Goal: Task Accomplishment & Management: Manage account settings

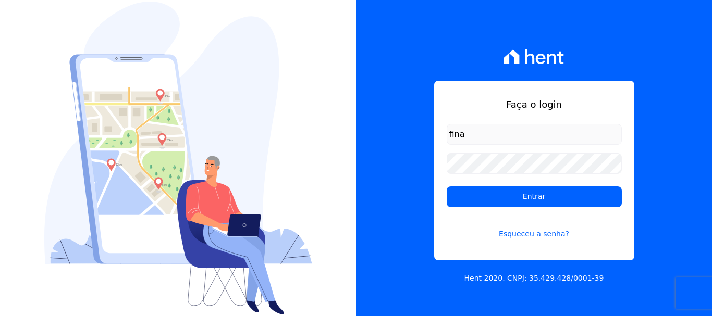
type input "financ.junco@gmail.com"
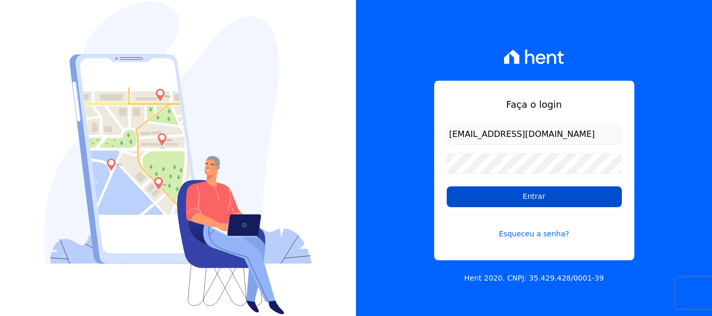
click at [531, 195] on input "Entrar" at bounding box center [533, 196] width 175 height 21
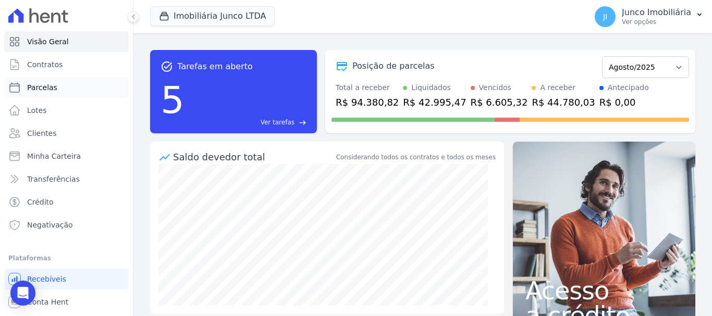
click at [40, 88] on span "Parcelas" at bounding box center [42, 87] width 30 height 10
select select
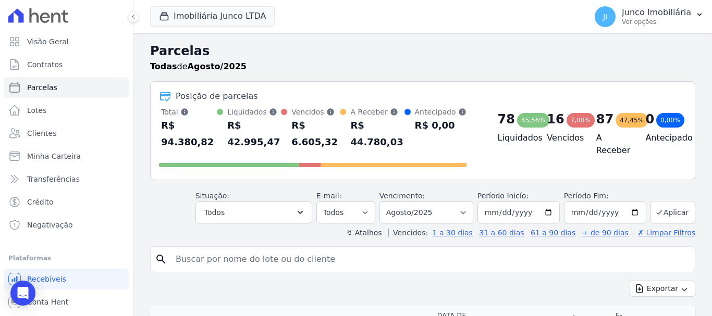
click at [247, 258] on input "search" at bounding box center [429, 259] width 521 height 21
type input "413"
select select
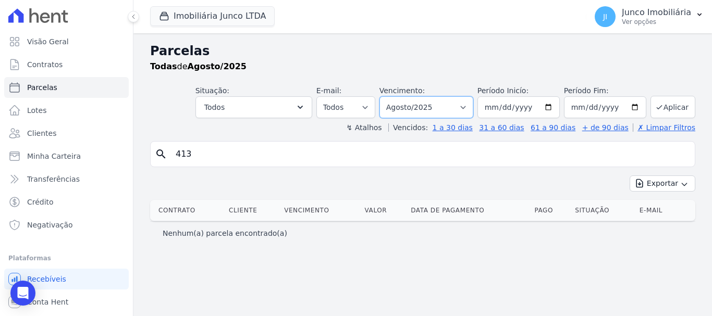
drag, startPoint x: 478, startPoint y: 107, endPoint x: 473, endPoint y: 117, distance: 11.4
click at [473, 107] on select "Filtrar por período ──────── Todos os meses Fevereiro/2020 Março/2020 Abril/202…" at bounding box center [426, 107] width 94 height 22
select select "all"
click at [394, 96] on select "Filtrar por período ──────── Todos os meses Fevereiro/2020 Março/2020 Abril/202…" at bounding box center [426, 107] width 94 height 22
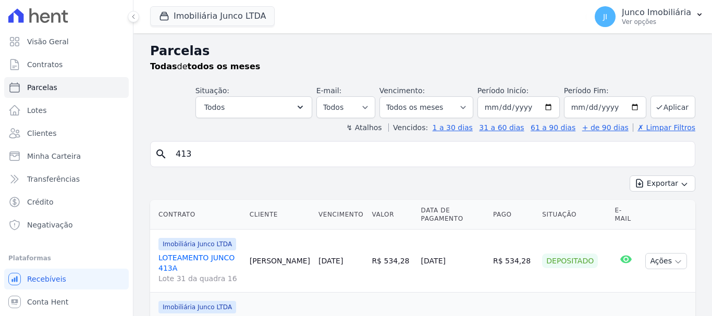
select select
click at [659, 186] on button "Exportar" at bounding box center [662, 184] width 66 height 16
click at [654, 227] on span "Exportar CSV" at bounding box center [660, 226] width 55 height 10
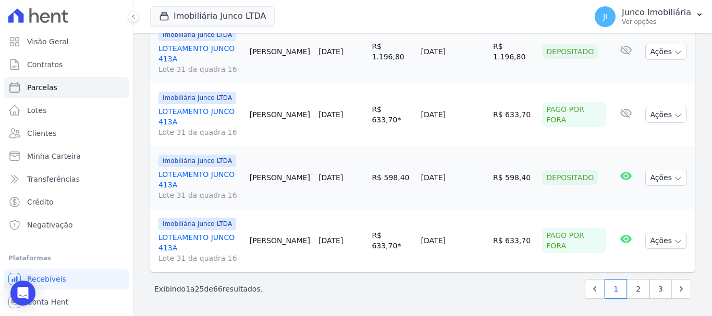
scroll to position [1535, 0]
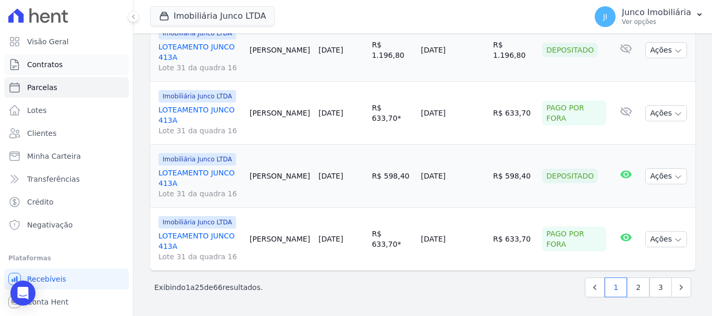
click at [40, 64] on span "Contratos" at bounding box center [44, 64] width 35 height 10
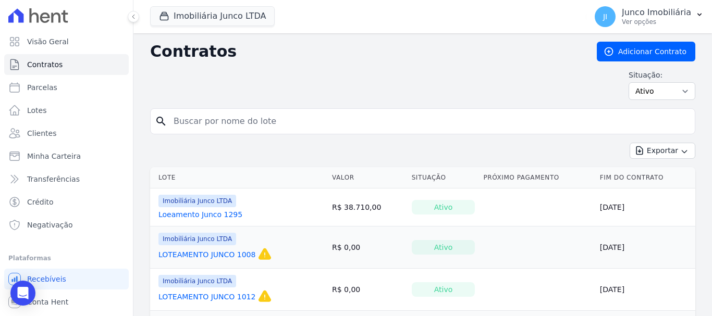
click at [220, 120] on input "search" at bounding box center [428, 121] width 523 height 21
type input "413"
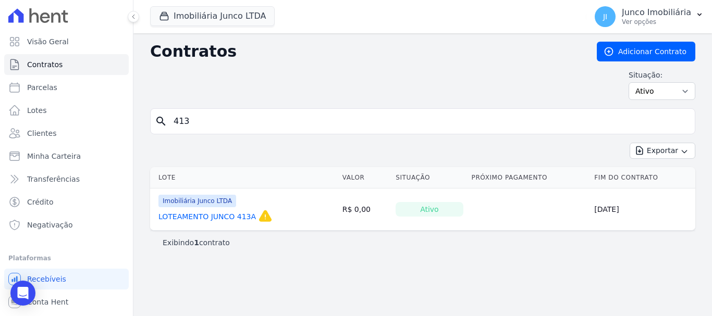
click at [195, 212] on link "LOTEAMENTO JUNCO 413A" at bounding box center [206, 216] width 97 height 10
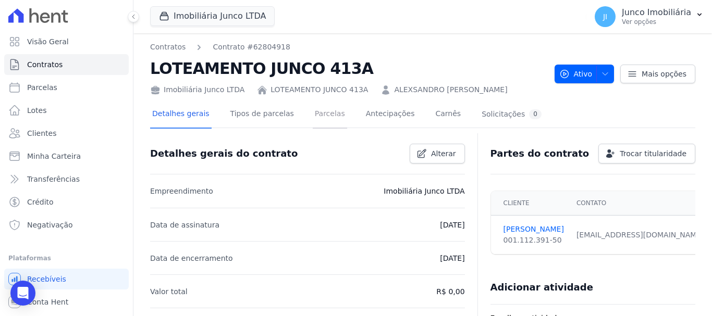
click at [320, 113] on link "Parcelas" at bounding box center [330, 115] width 34 height 28
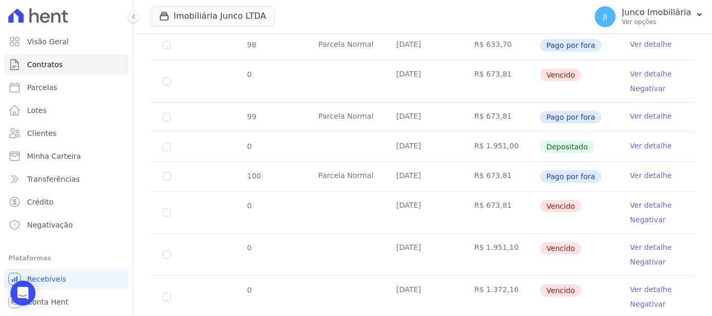
scroll to position [493, 0]
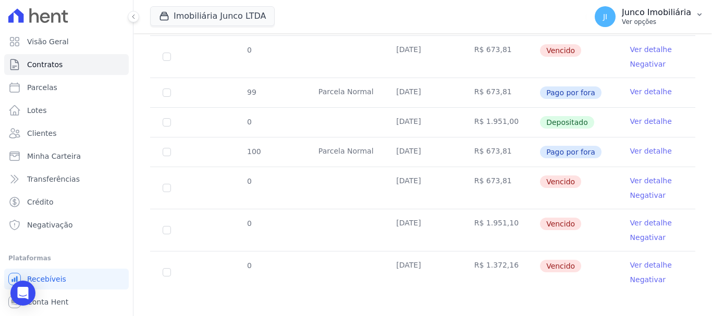
click at [650, 23] on p "Ver opções" at bounding box center [655, 22] width 69 height 8
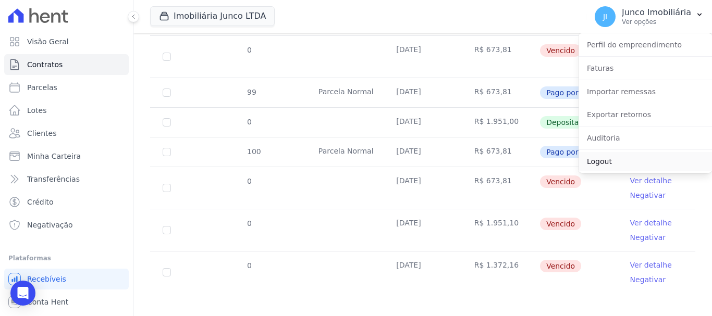
click at [601, 163] on link "Logout" at bounding box center [644, 161] width 133 height 19
